Goal: Obtain resource: Download file/media

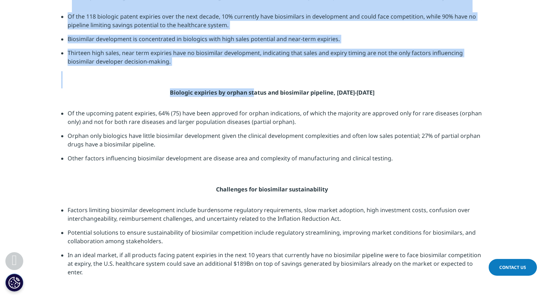
scroll to position [1058, 0]
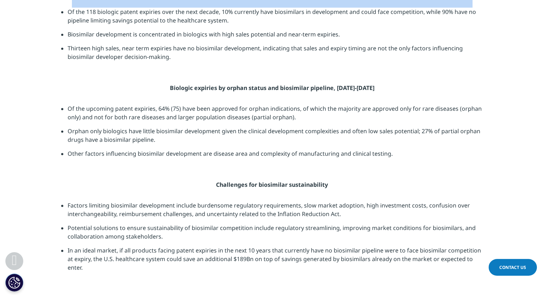
drag, startPoint x: 273, startPoint y: 78, endPoint x: 313, endPoint y: 101, distance: 46.0
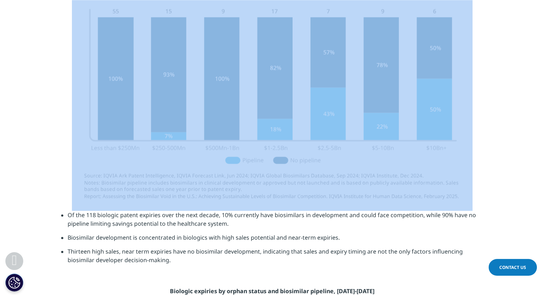
scroll to position [852, 0]
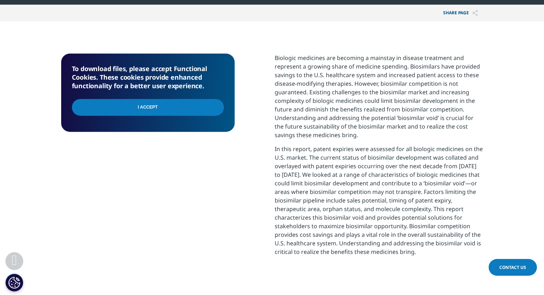
scroll to position [286, 0]
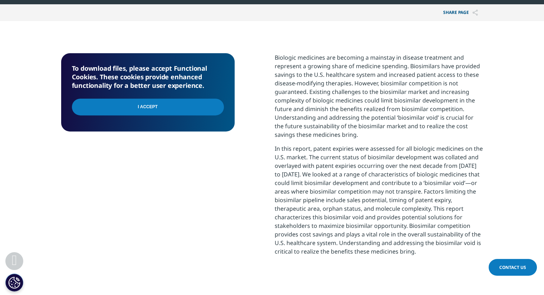
click at [136, 107] on input "I Accept" at bounding box center [148, 107] width 152 height 17
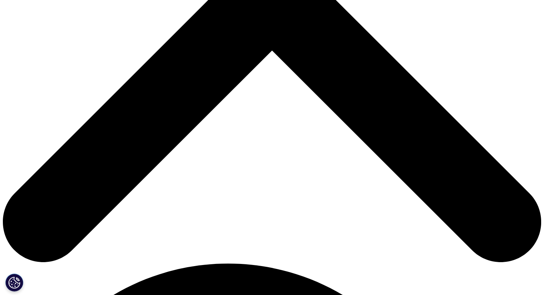
type input "Catherine"
type input "Colchete"
select select "[GEOGRAPHIC_DATA]"
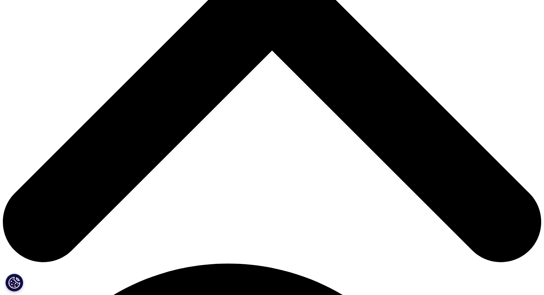
type input "a"
type input "AColchete26@gsb.columbia.edu"
type input "Student"
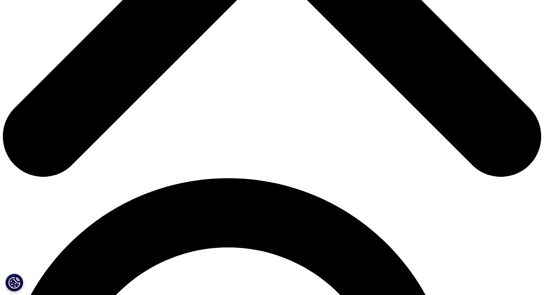
scroll to position [383, 0]
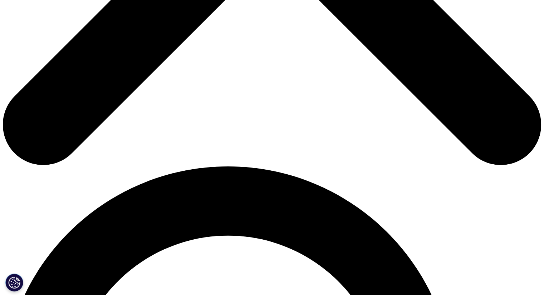
type input "Columbia"
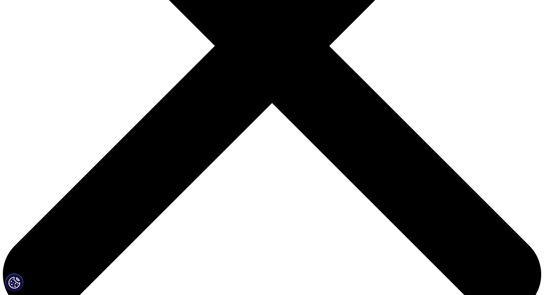
scroll to position [233, 0]
